Goal: Information Seeking & Learning: Learn about a topic

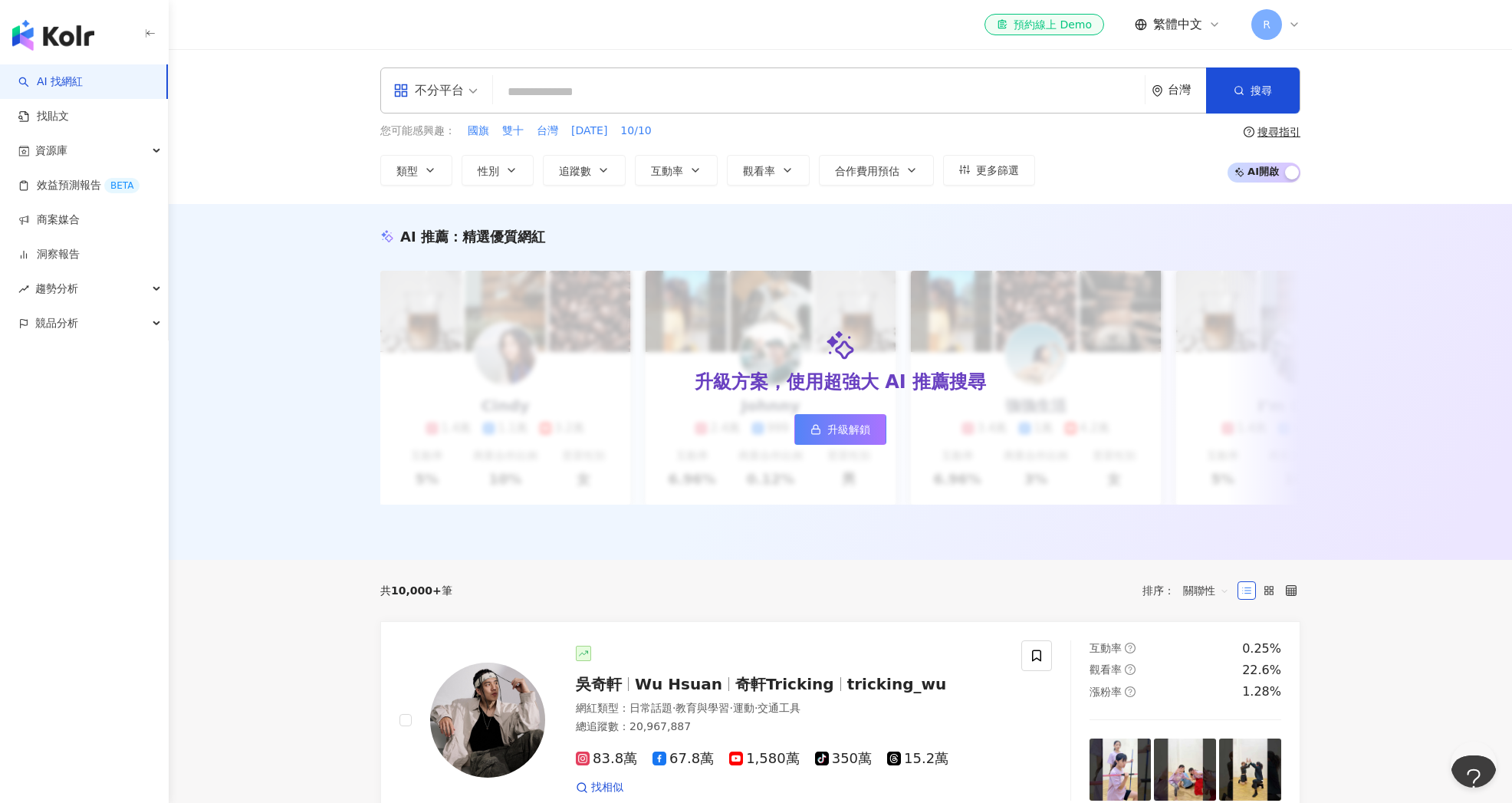
click at [550, 93] on input "search" at bounding box center [819, 92] width 639 height 29
paste input "*******"
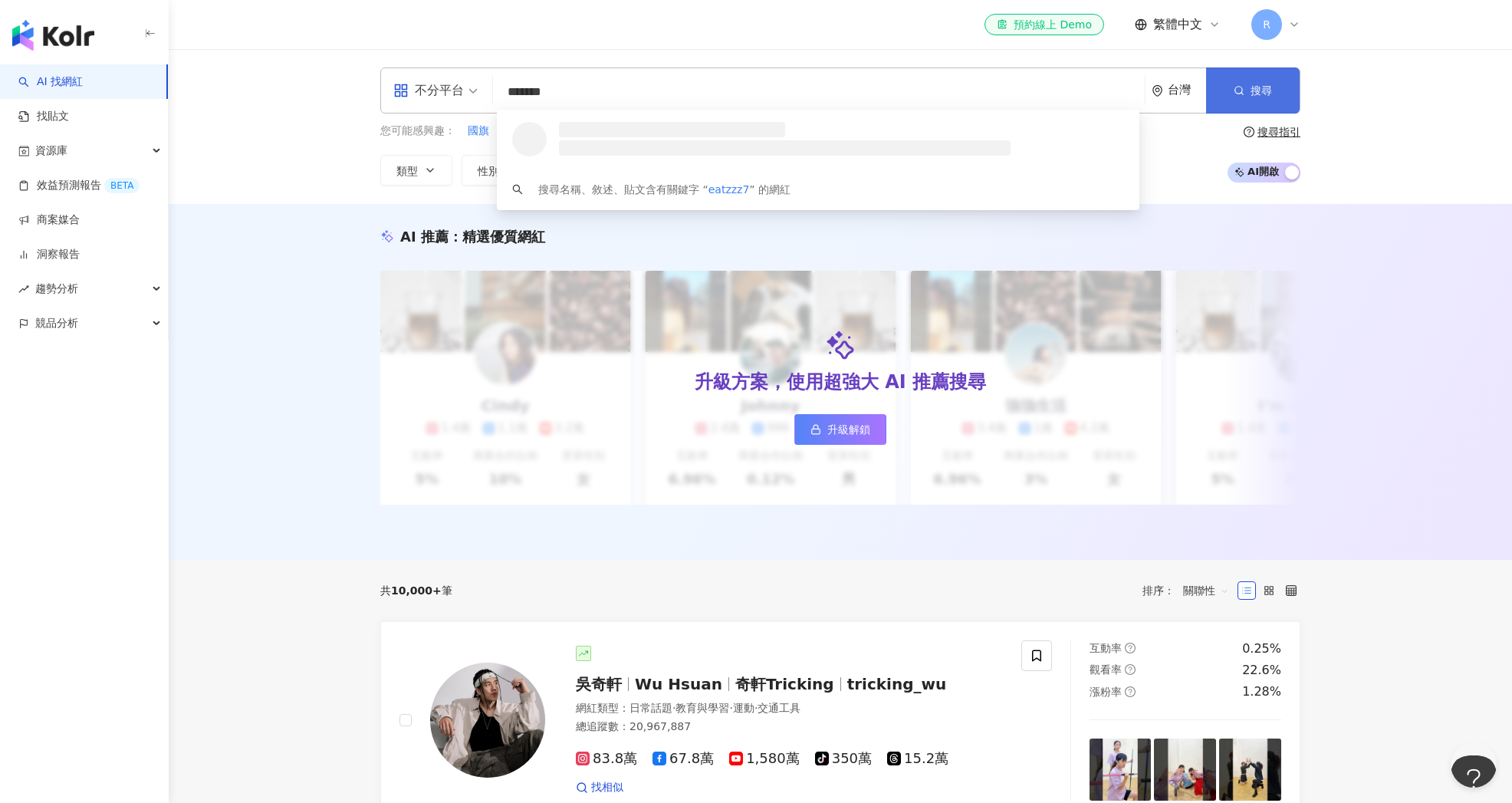
type input "*******"
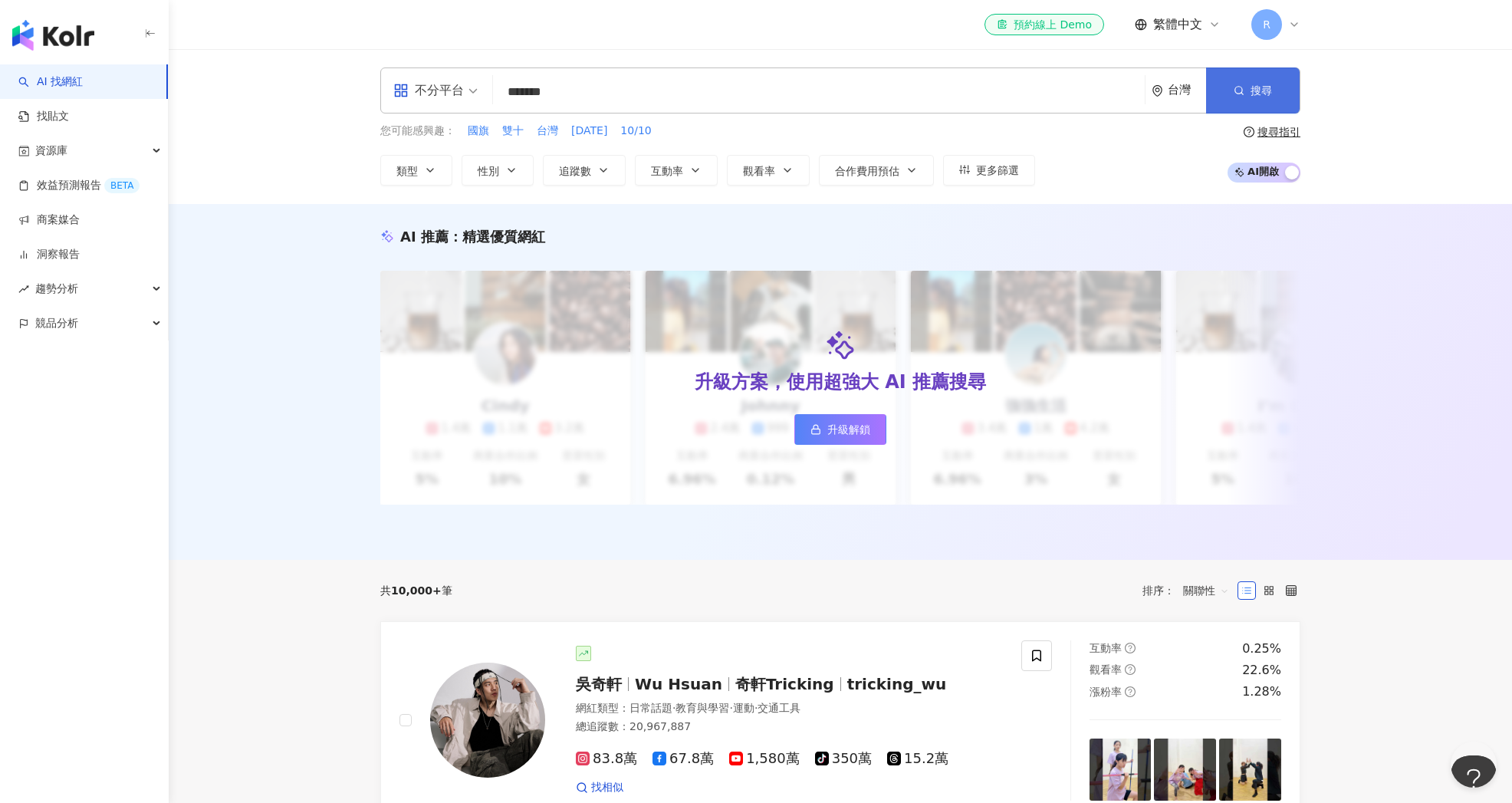
click at [1230, 91] on button "搜尋" at bounding box center [1252, 91] width 93 height 46
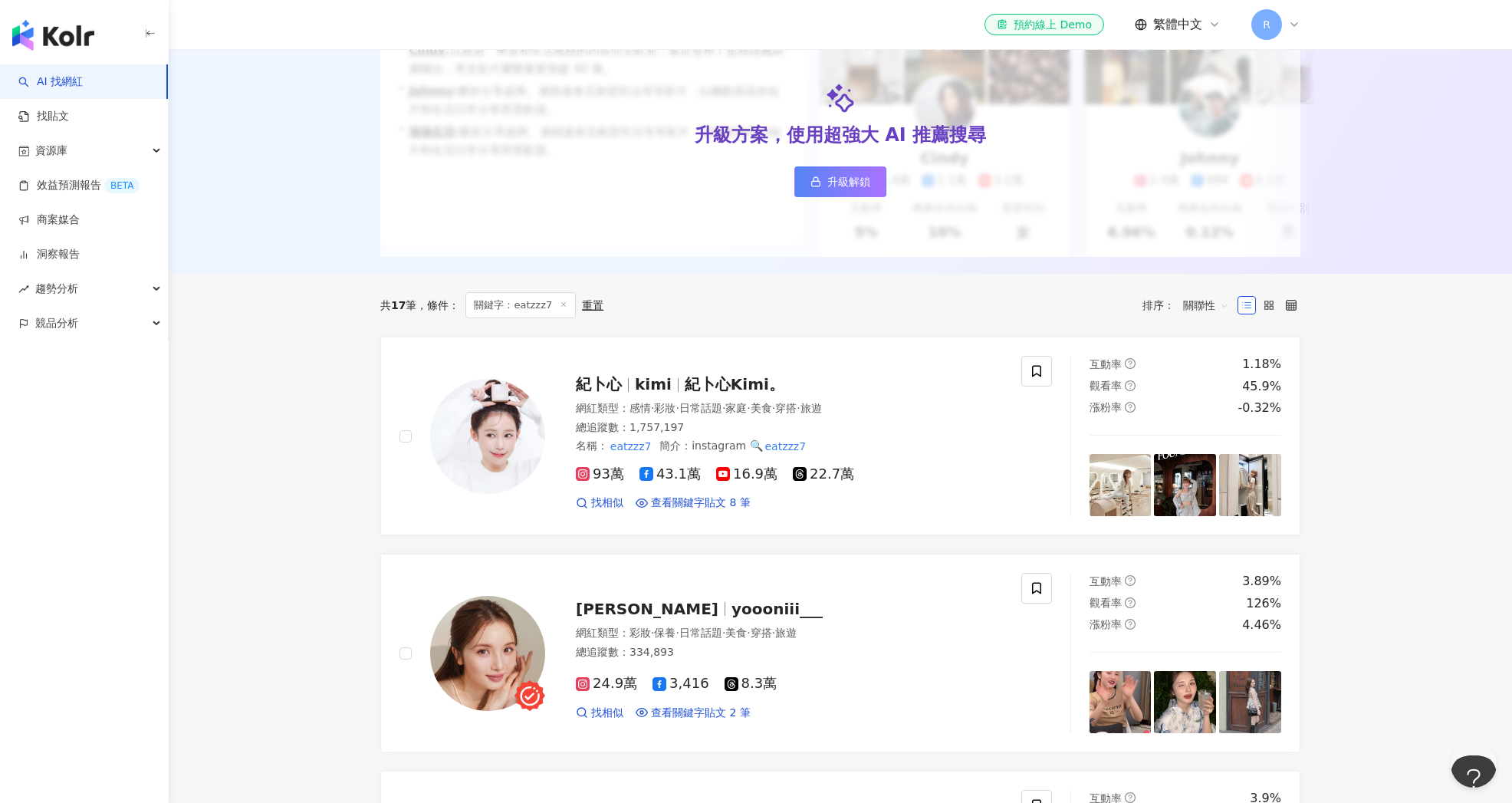
scroll to position [236, 0]
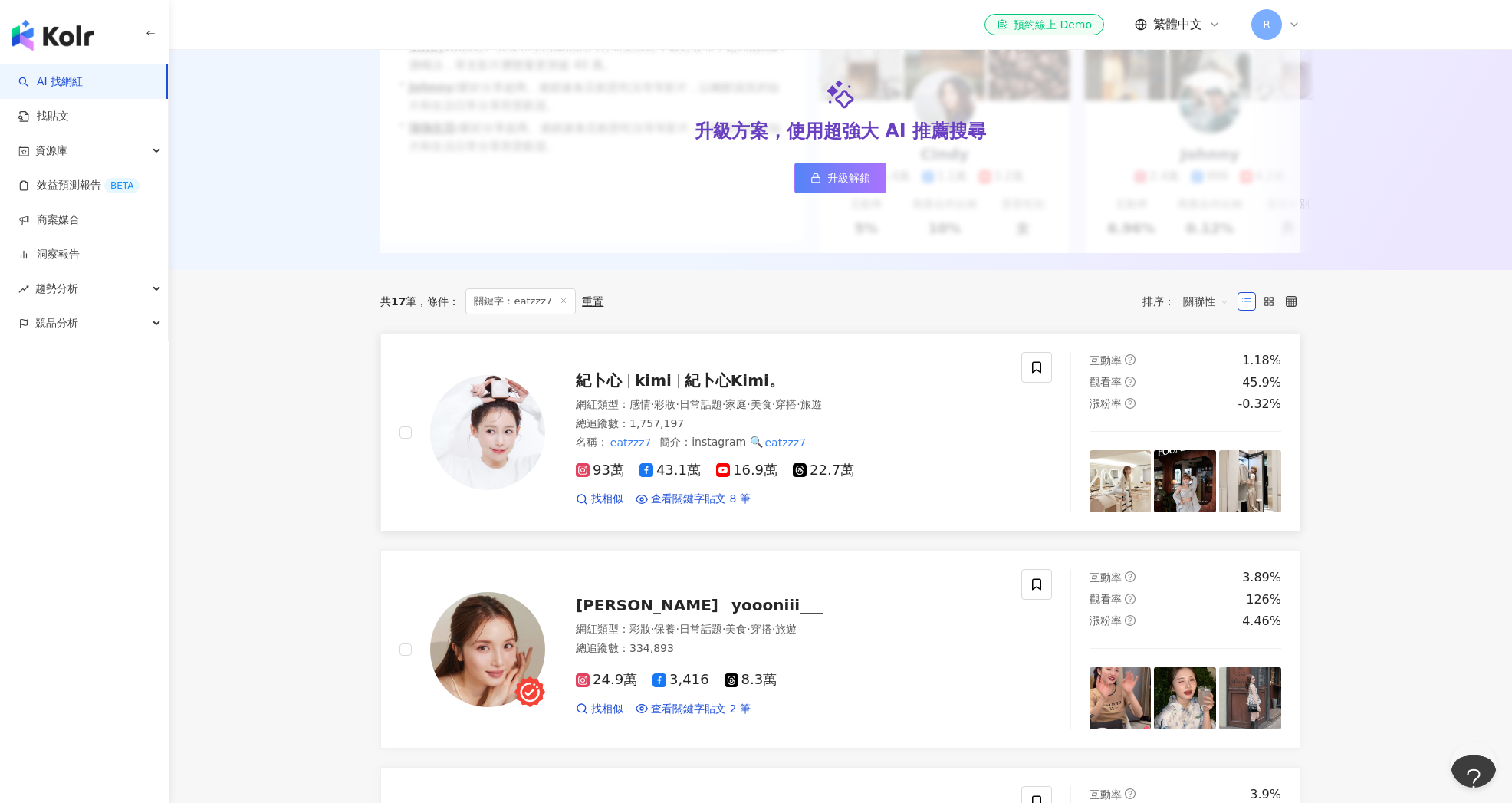
click at [693, 394] on div "紀卜心 kimi 紀卜心Kimi。 網紅類型 ： 感情 · 彩妝 · 日常話題 · 家庭 · 美食 · 穿搭 · 旅遊 總追蹤數 ： 1,757,197 名稱…" at bounding box center [774, 432] width 458 height 150
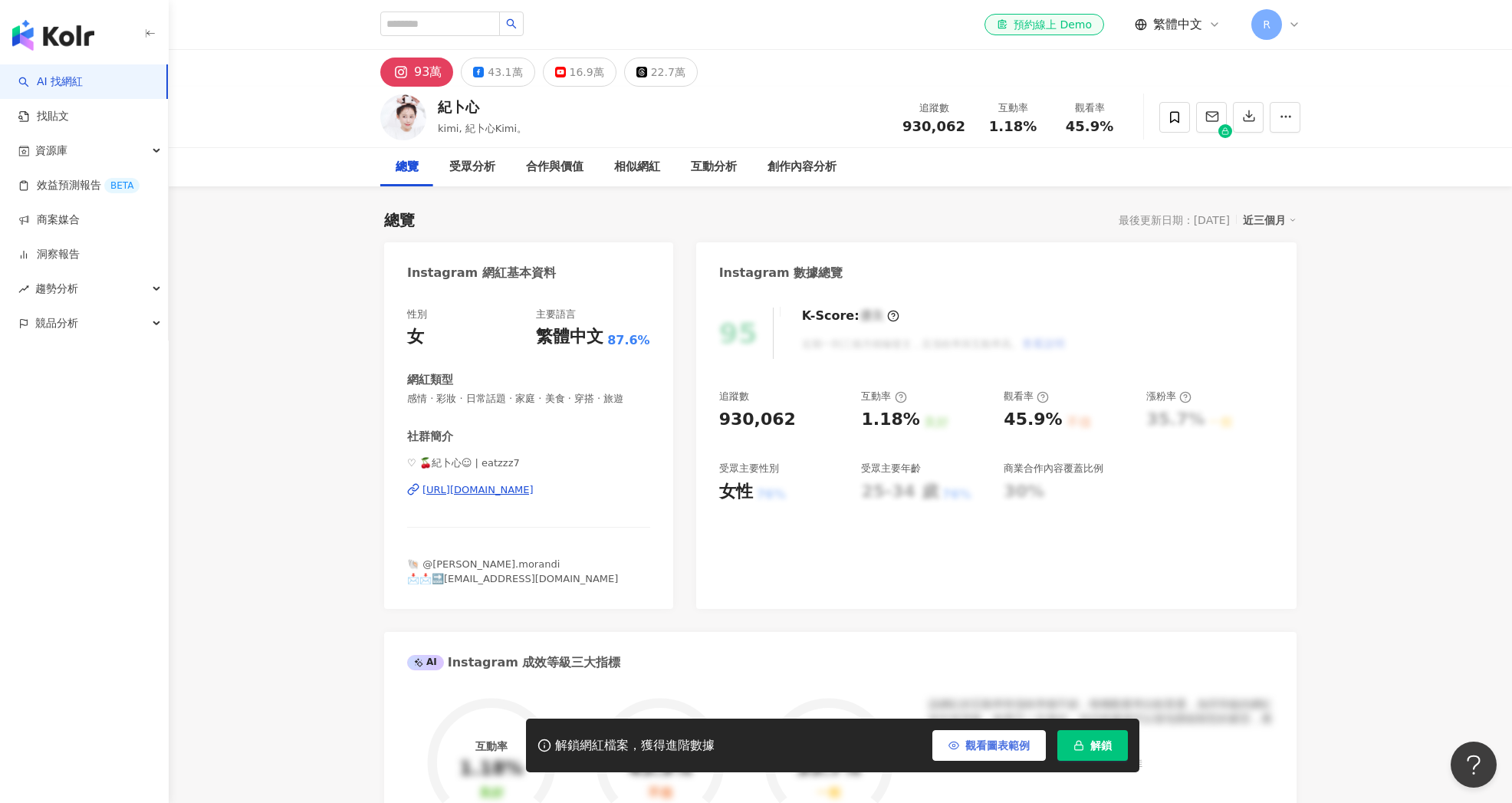
click at [999, 744] on span "觀看圖表範例" at bounding box center [997, 746] width 64 height 12
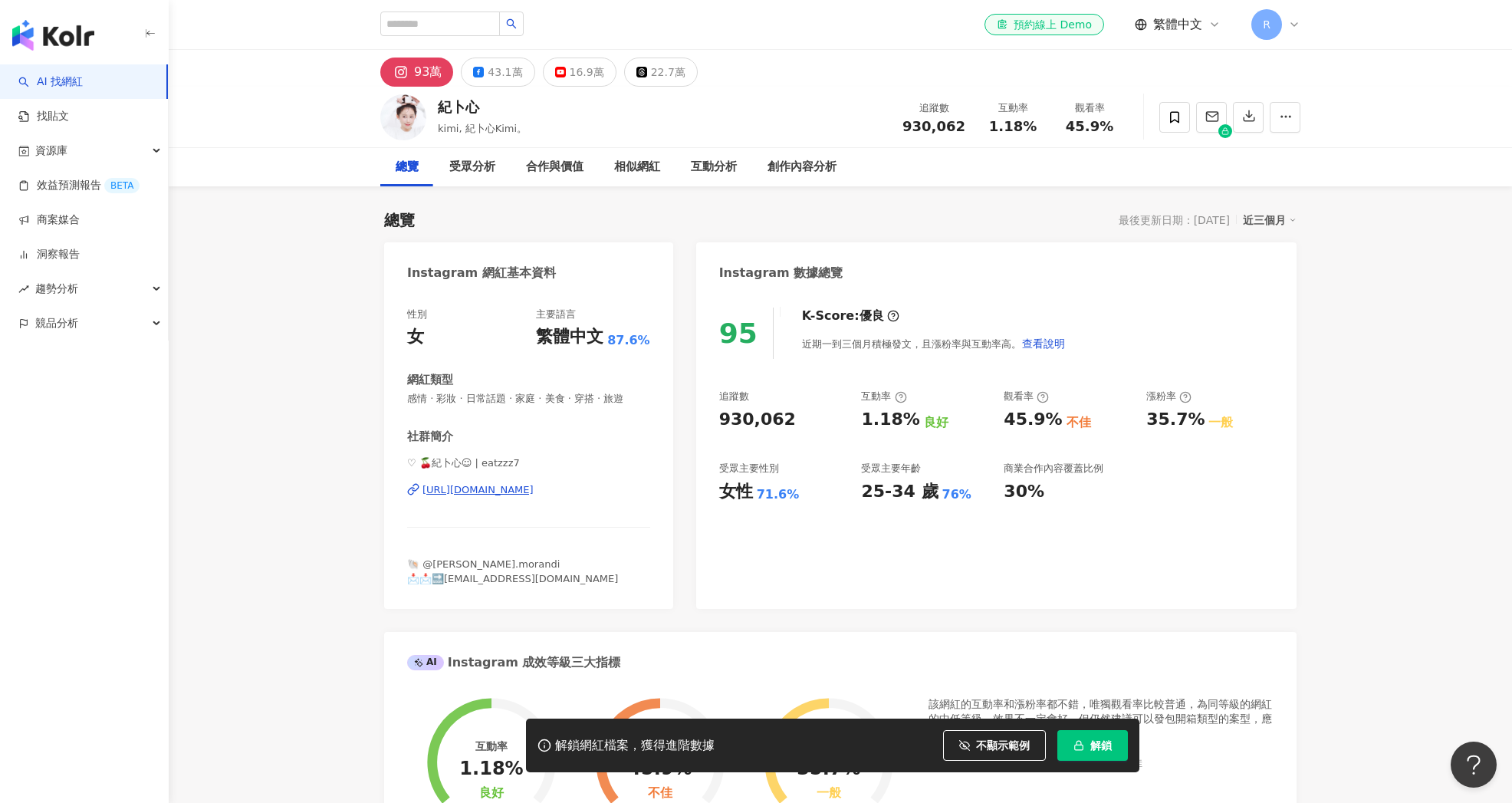
click at [787, 3] on div "el-icon-cs 預約線上 Demo 繁體中文 R" at bounding box center [840, 24] width 920 height 49
click at [464, 30] on input "search" at bounding box center [440, 23] width 120 height 25
drag, startPoint x: 1381, startPoint y: 140, endPoint x: 1371, endPoint y: 141, distance: 10.0
click at [1381, 139] on div "紀[PERSON_NAME] kimi, 紀卜心Kimi。 追蹤數 930,062 互動率 1.18% 觀看率 45.9%" at bounding box center [840, 117] width 1344 height 62
